Goal: Information Seeking & Learning: Learn about a topic

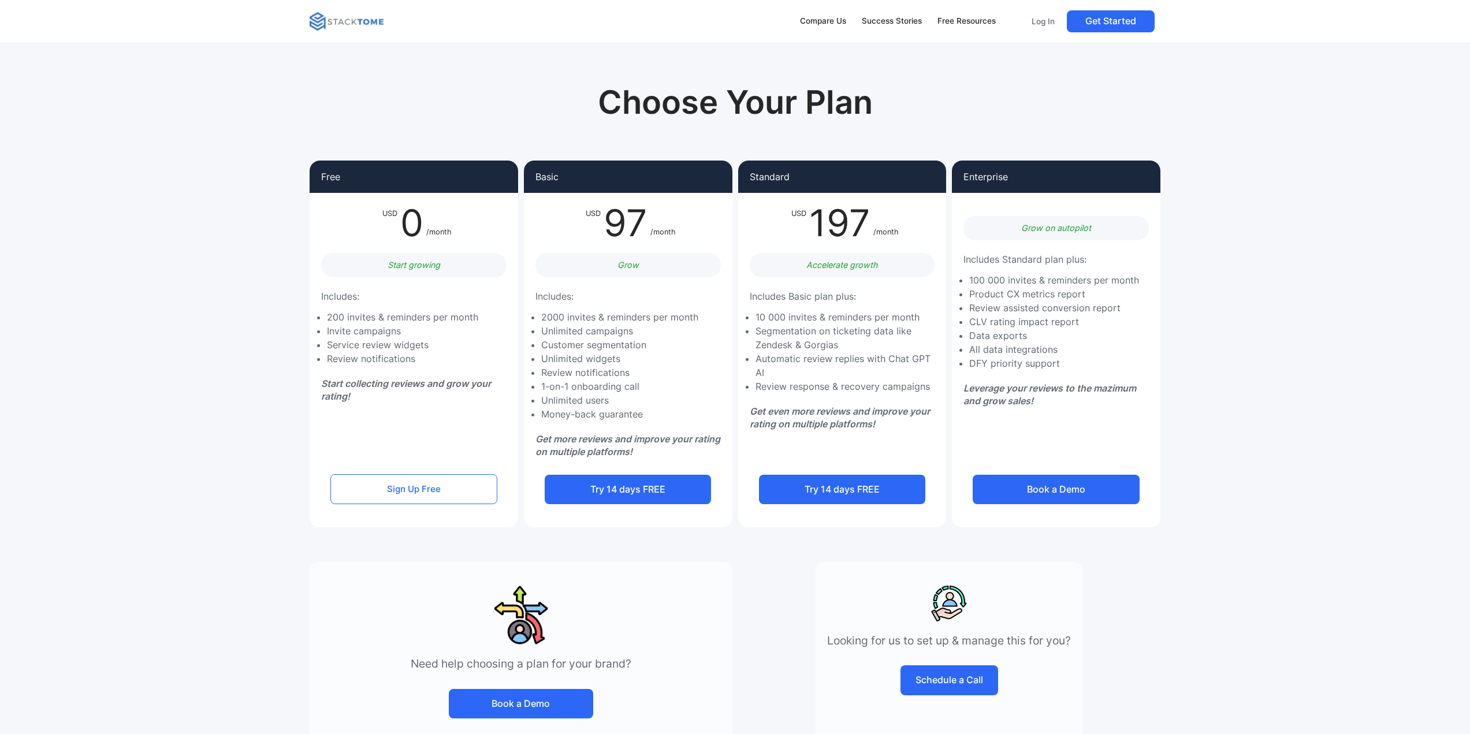
click at [347, 25] on img at bounding box center [347, 21] width 74 height 18
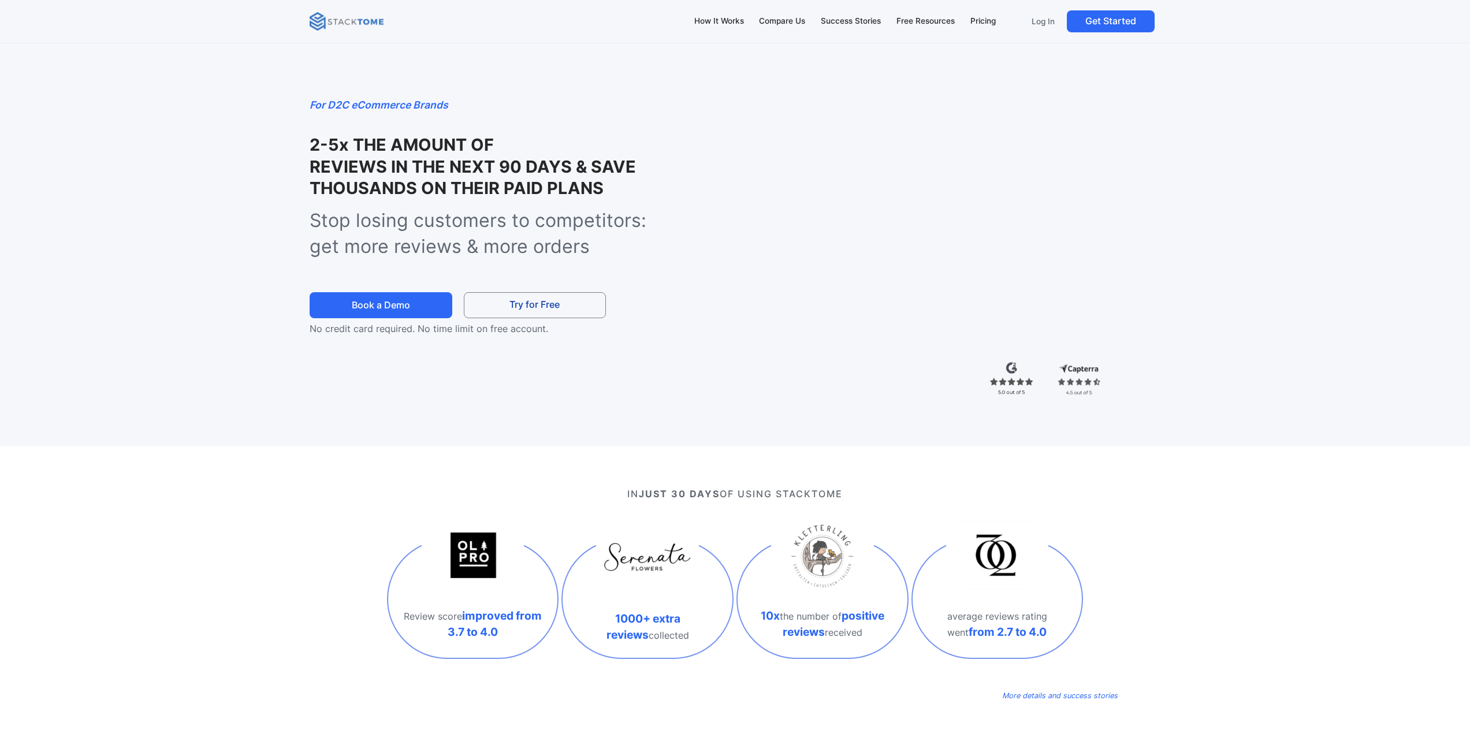
click at [217, 374] on div "For D2C eCommerce Brands 2-5x THE AMOUNT OF TRUSTED SHOPS REVIEWS IN THE NEXT 9…" at bounding box center [735, 223] width 1470 height 446
click at [716, 22] on div "How It Works" at bounding box center [719, 21] width 50 height 13
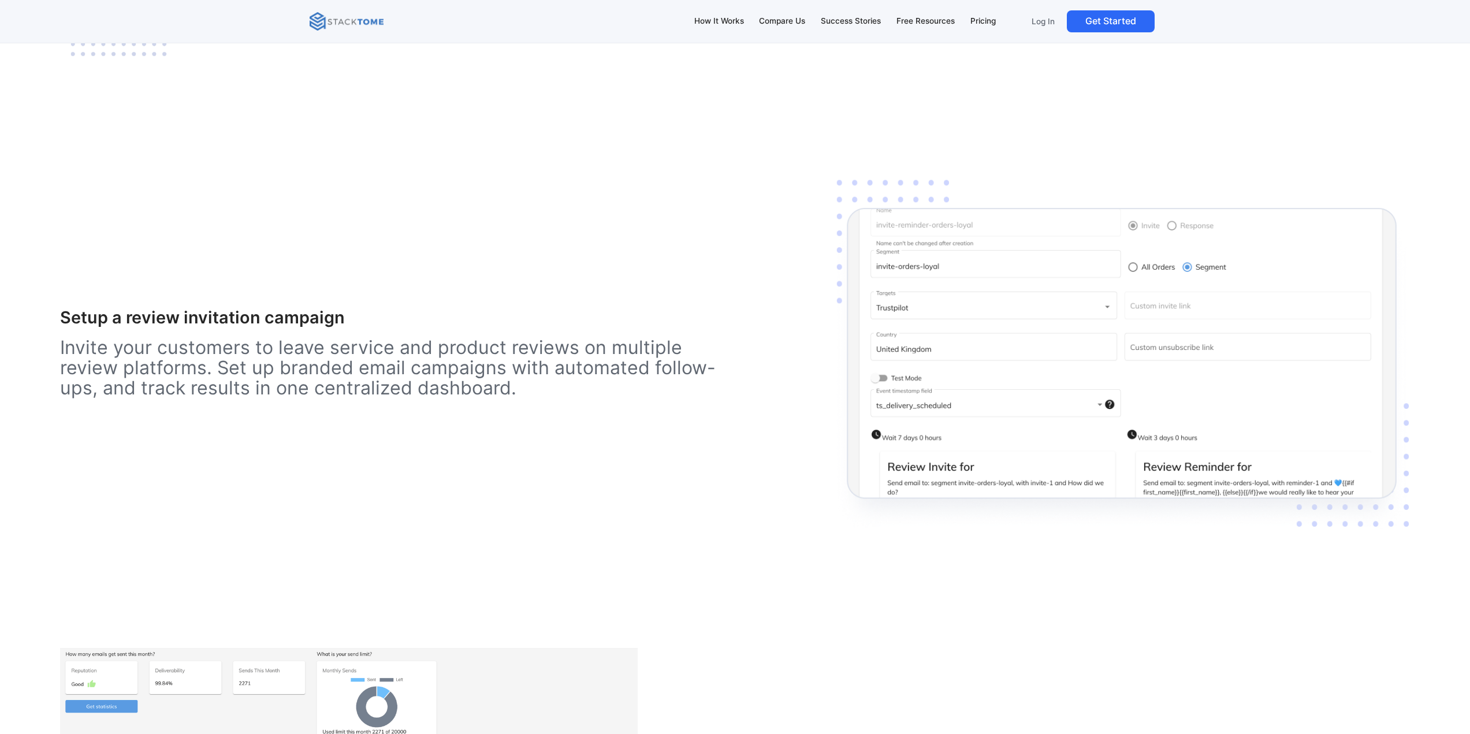
scroll to position [1995, 0]
